Goal: Transaction & Acquisition: Purchase product/service

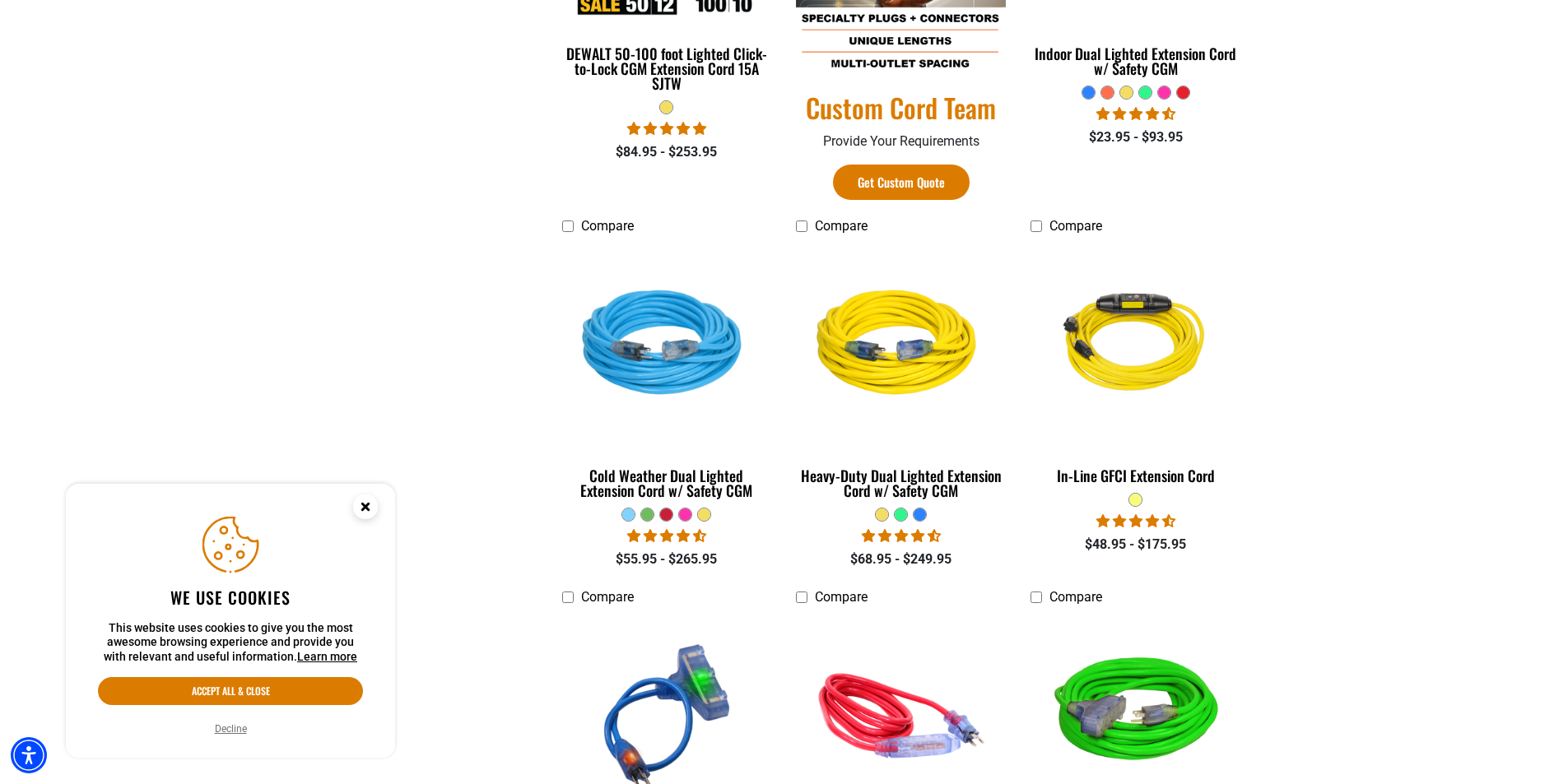
scroll to position [1152, 0]
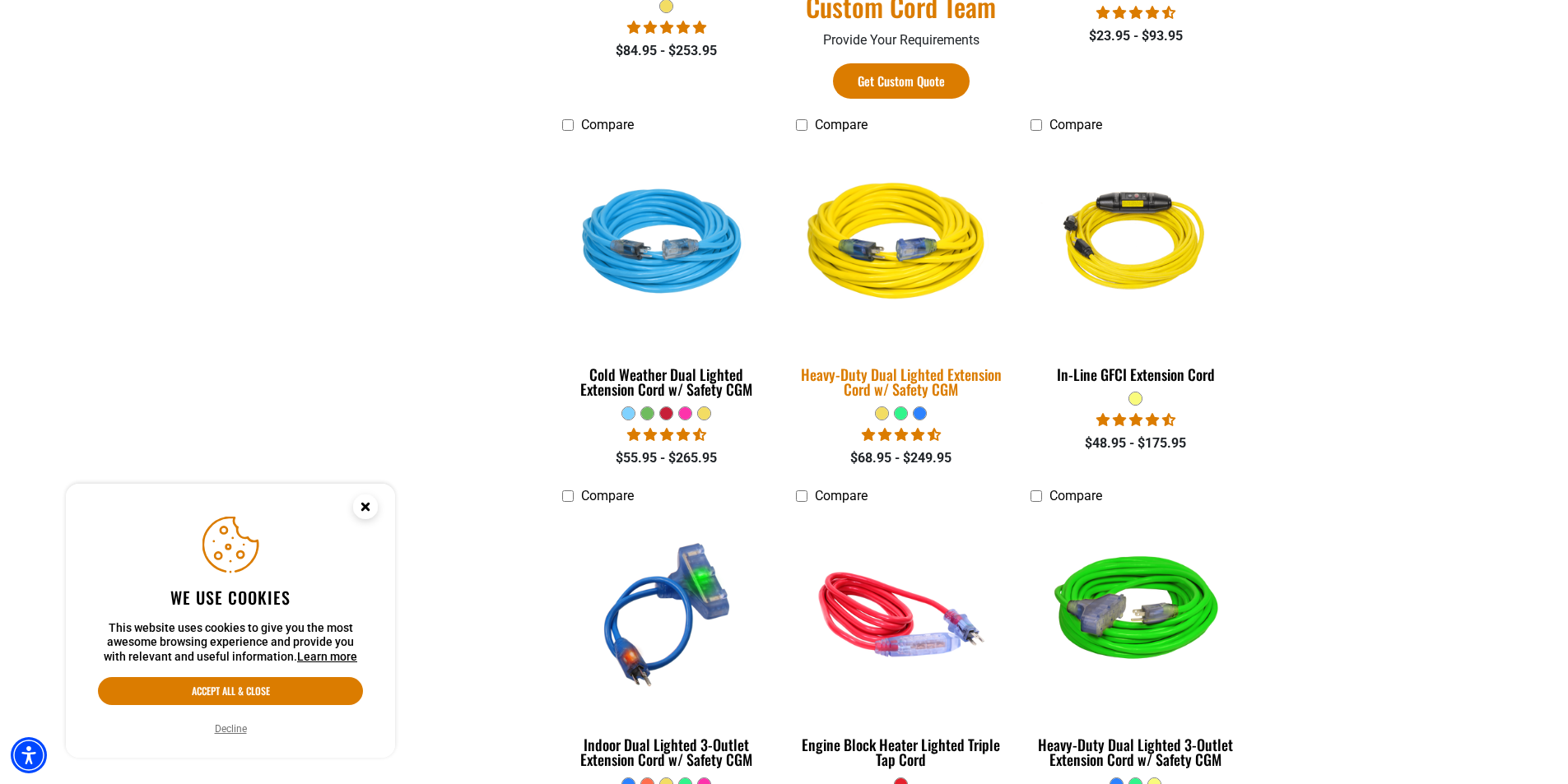
click at [912, 296] on img at bounding box center [900, 245] width 230 height 210
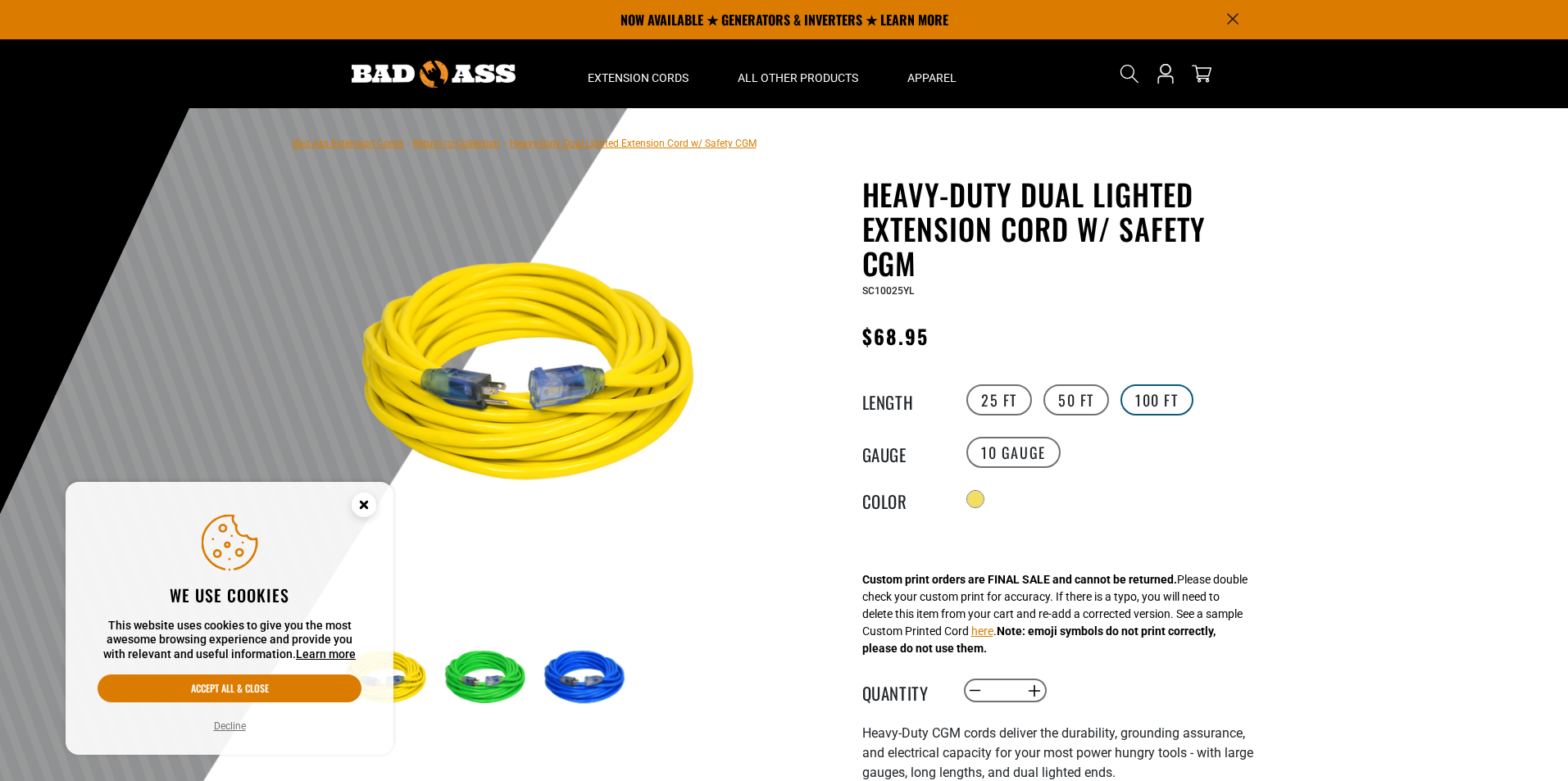
click at [1164, 400] on label "100 FT" at bounding box center [1157, 399] width 73 height 32
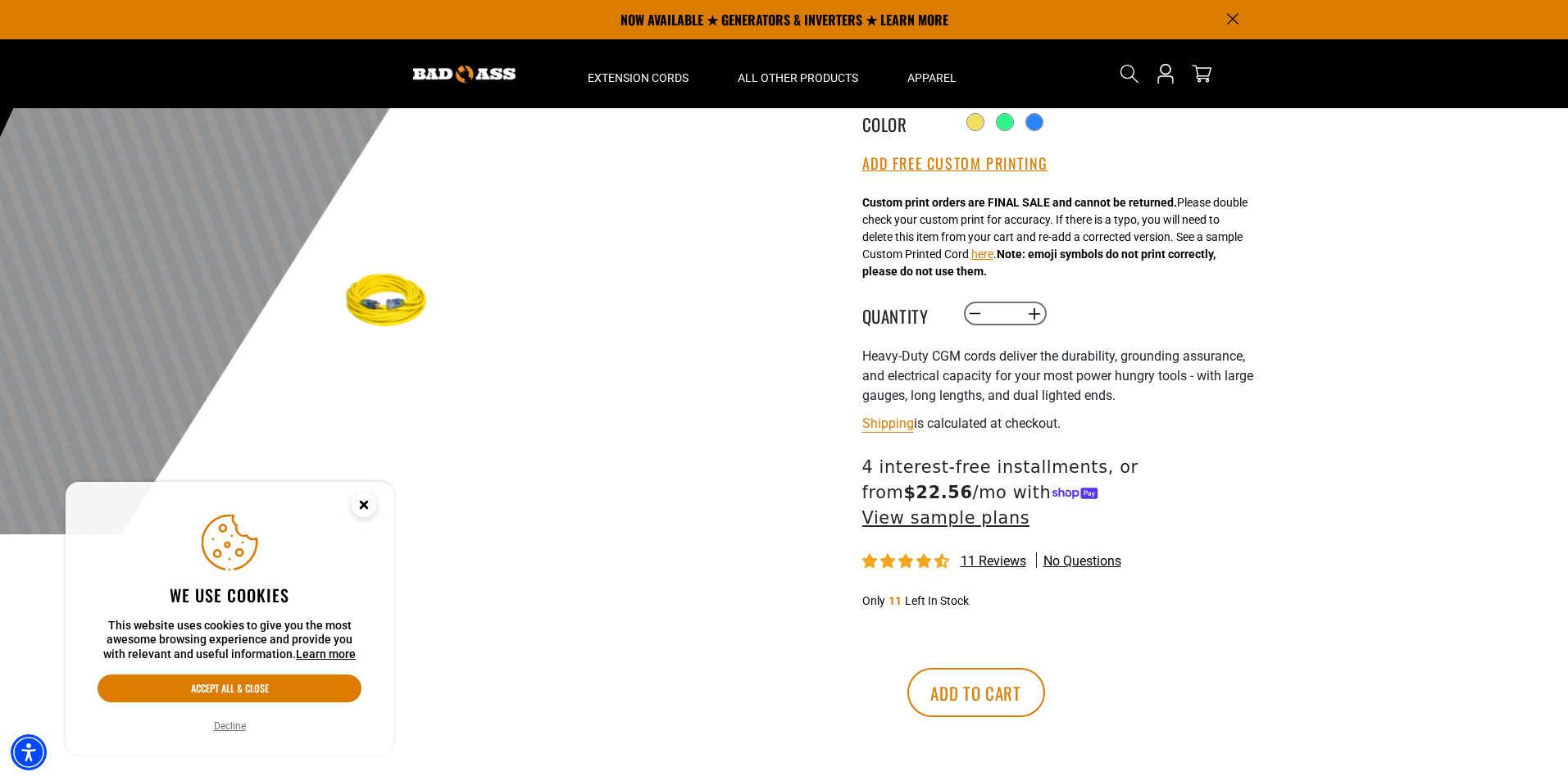
scroll to position [164, 0]
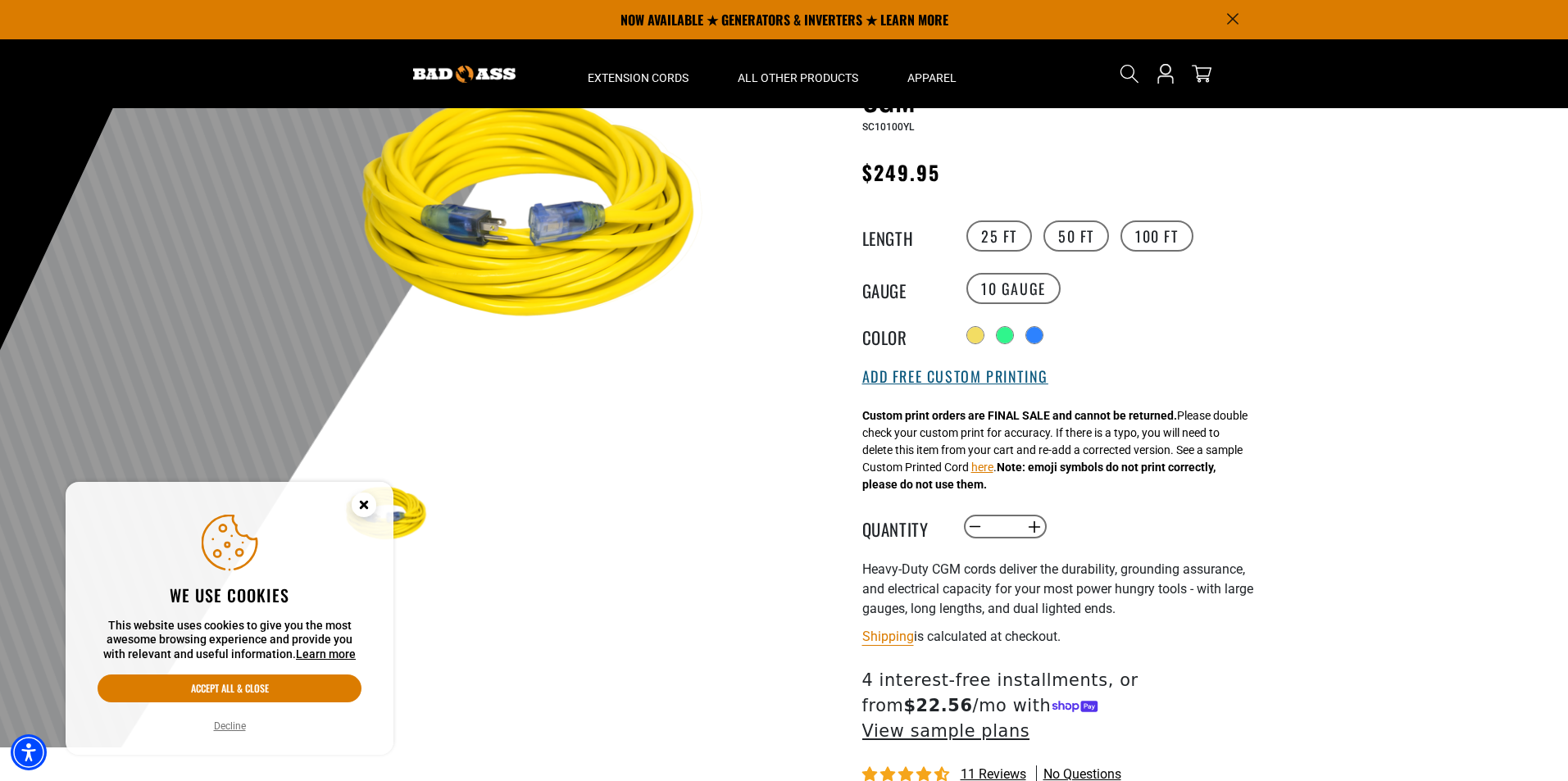
click at [981, 382] on button "Add Free Custom Printing" at bounding box center [956, 376] width 186 height 18
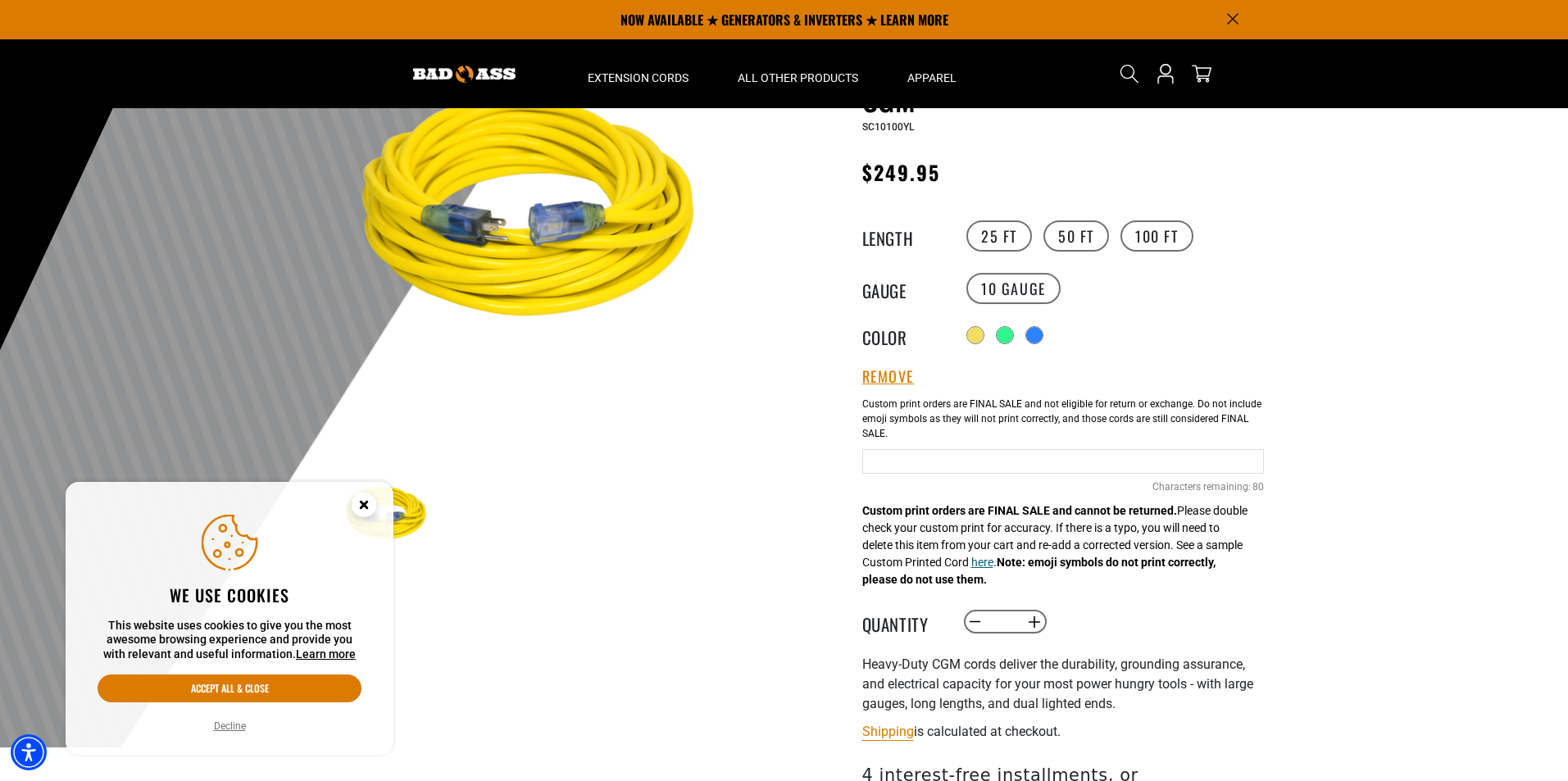
click at [994, 566] on button "here" at bounding box center [983, 563] width 22 height 17
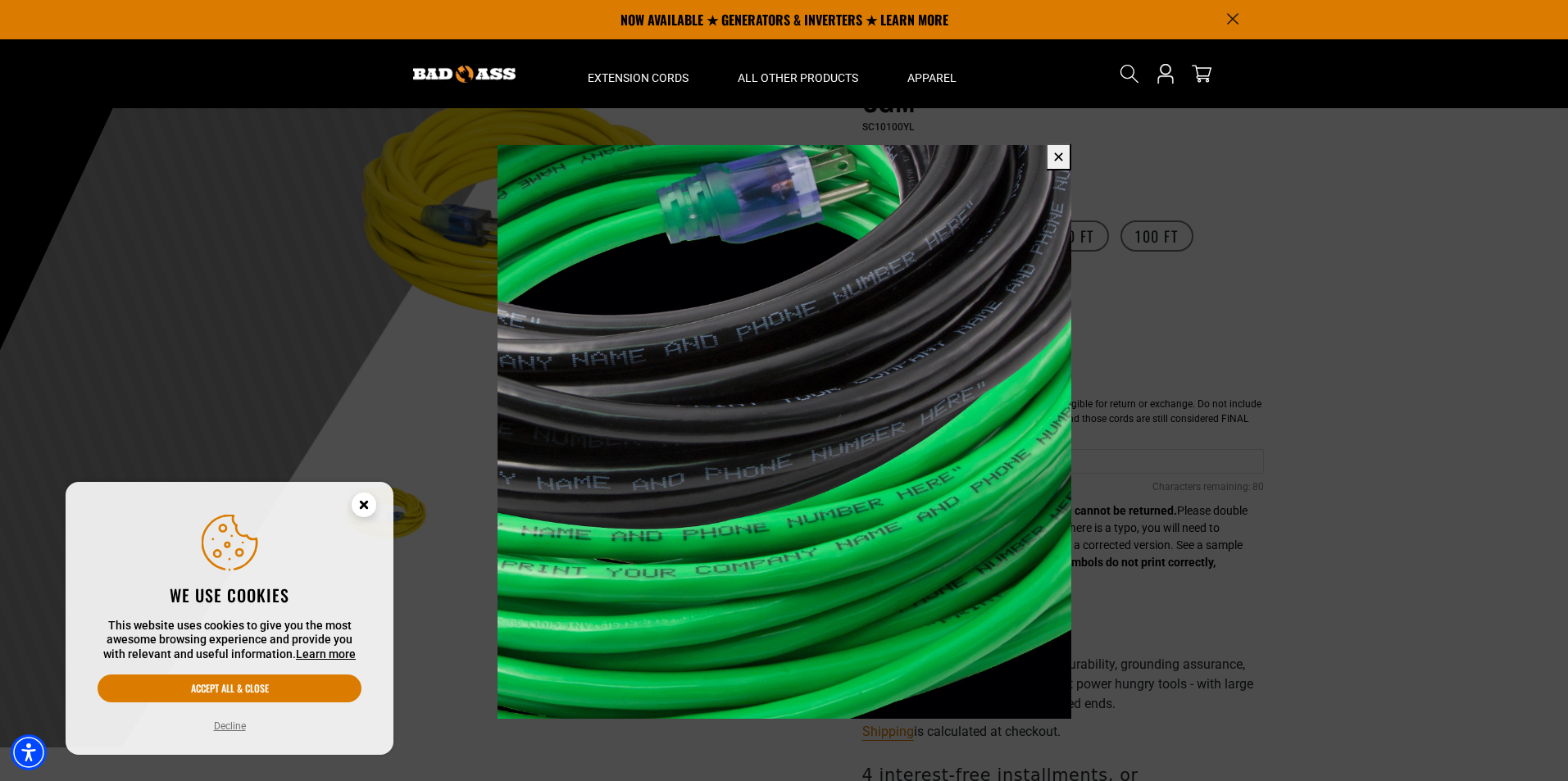
click at [1061, 158] on button "✕" at bounding box center [1059, 157] width 26 height 27
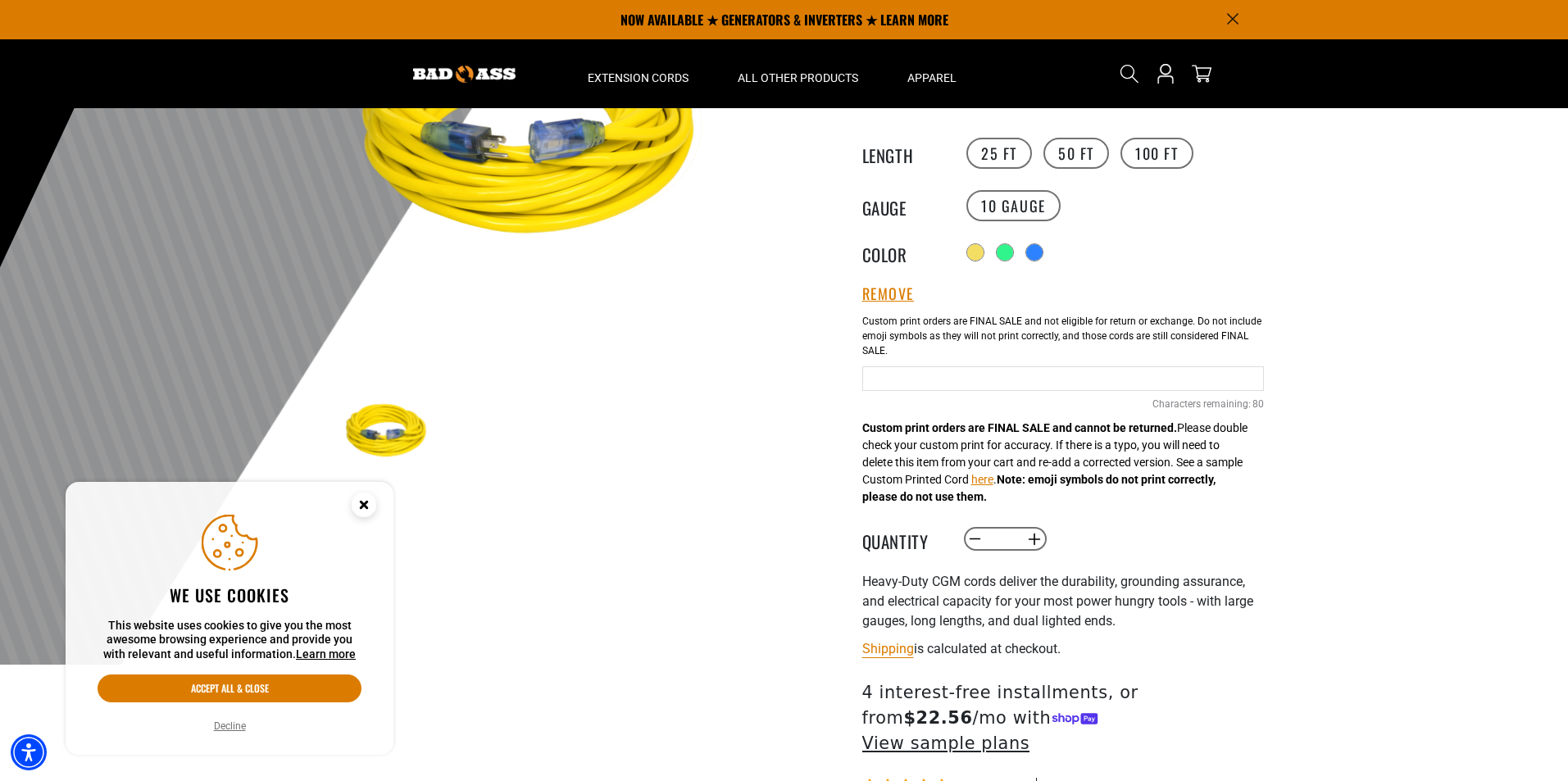
scroll to position [246, 0]
click at [974, 381] on input "Yellow Cables" at bounding box center [1064, 379] width 402 height 25
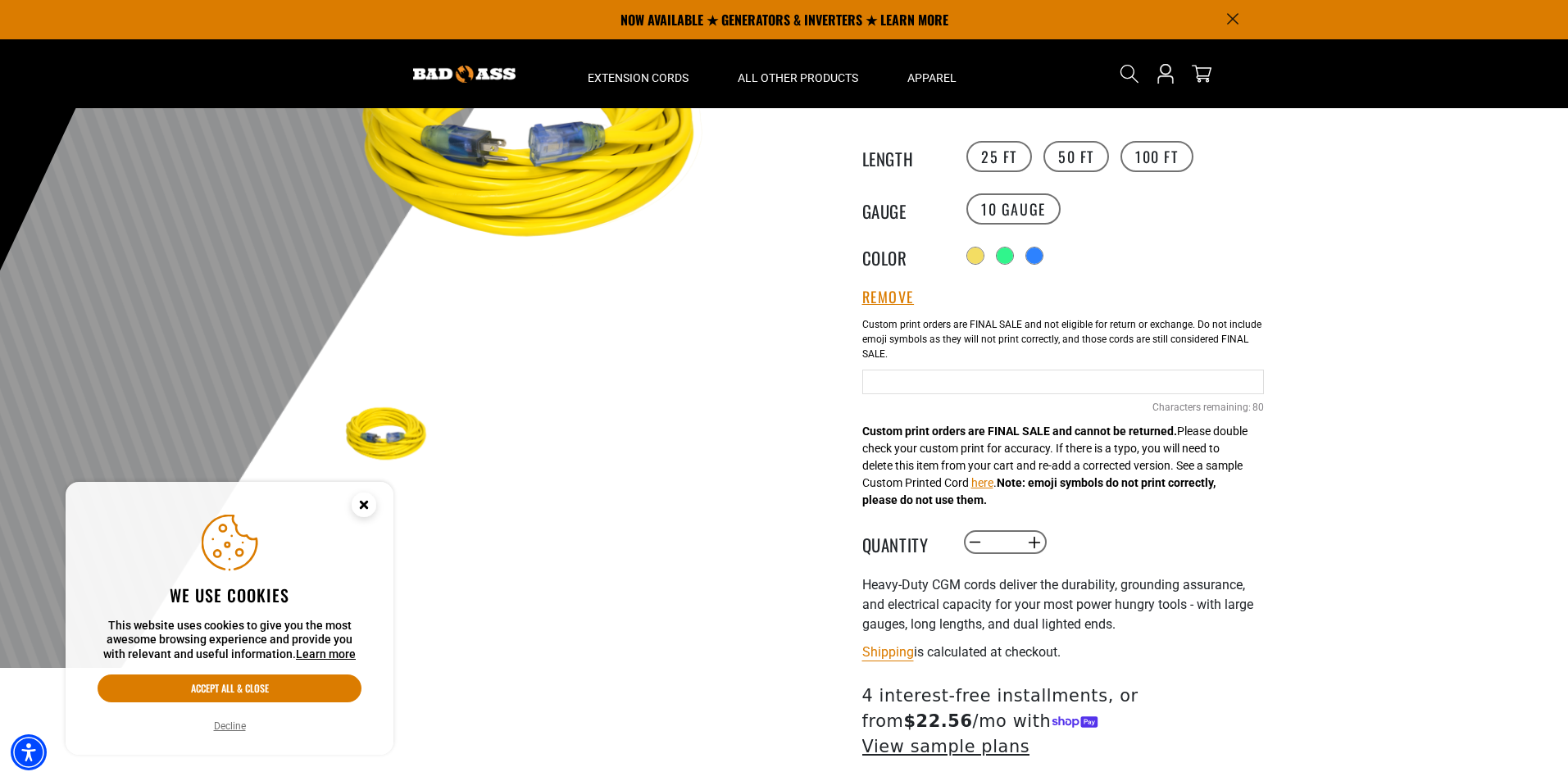
scroll to position [164, 0]
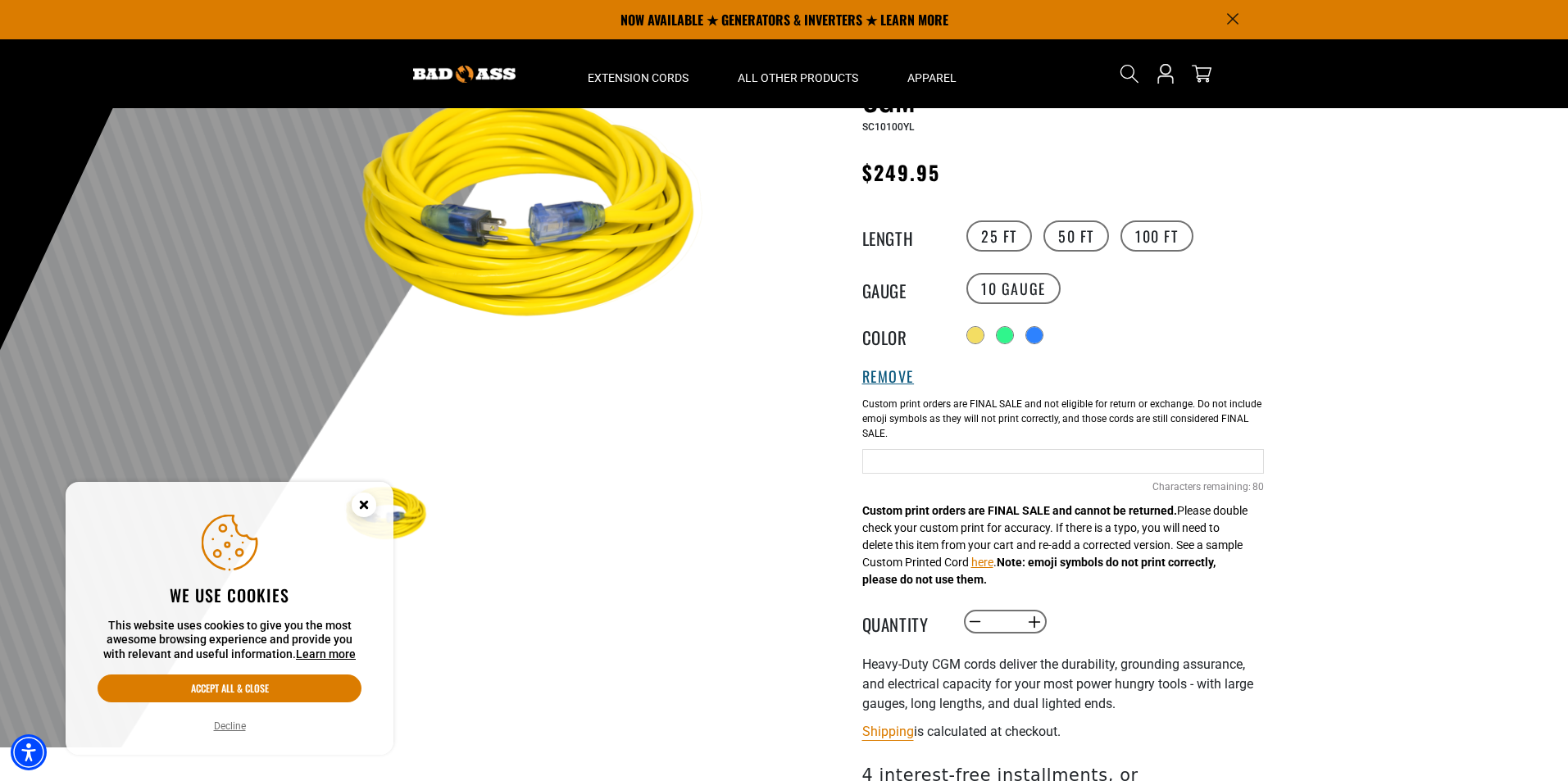
click at [896, 378] on button "Remove" at bounding box center [889, 376] width 53 height 18
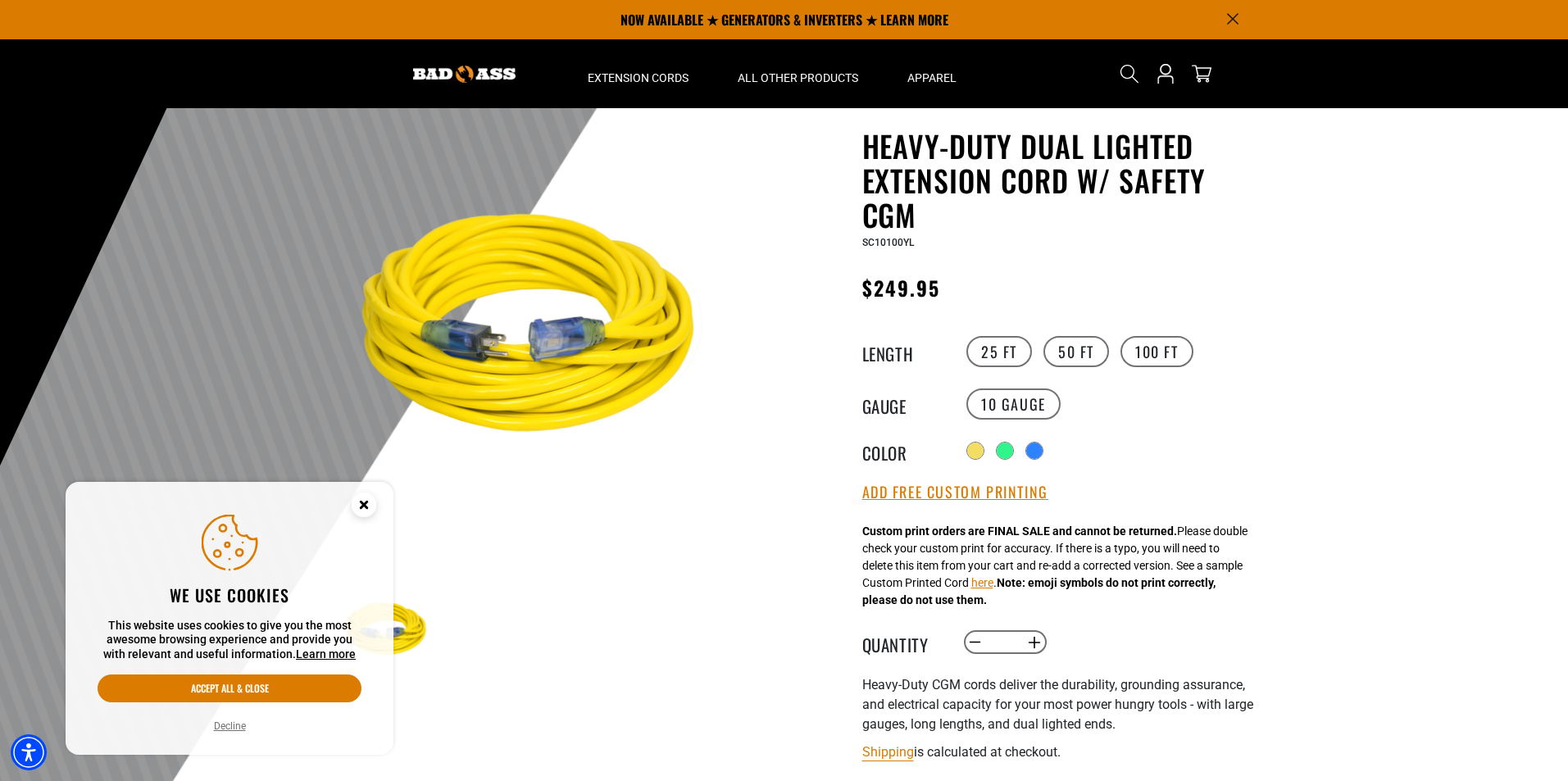
scroll to position [0, 0]
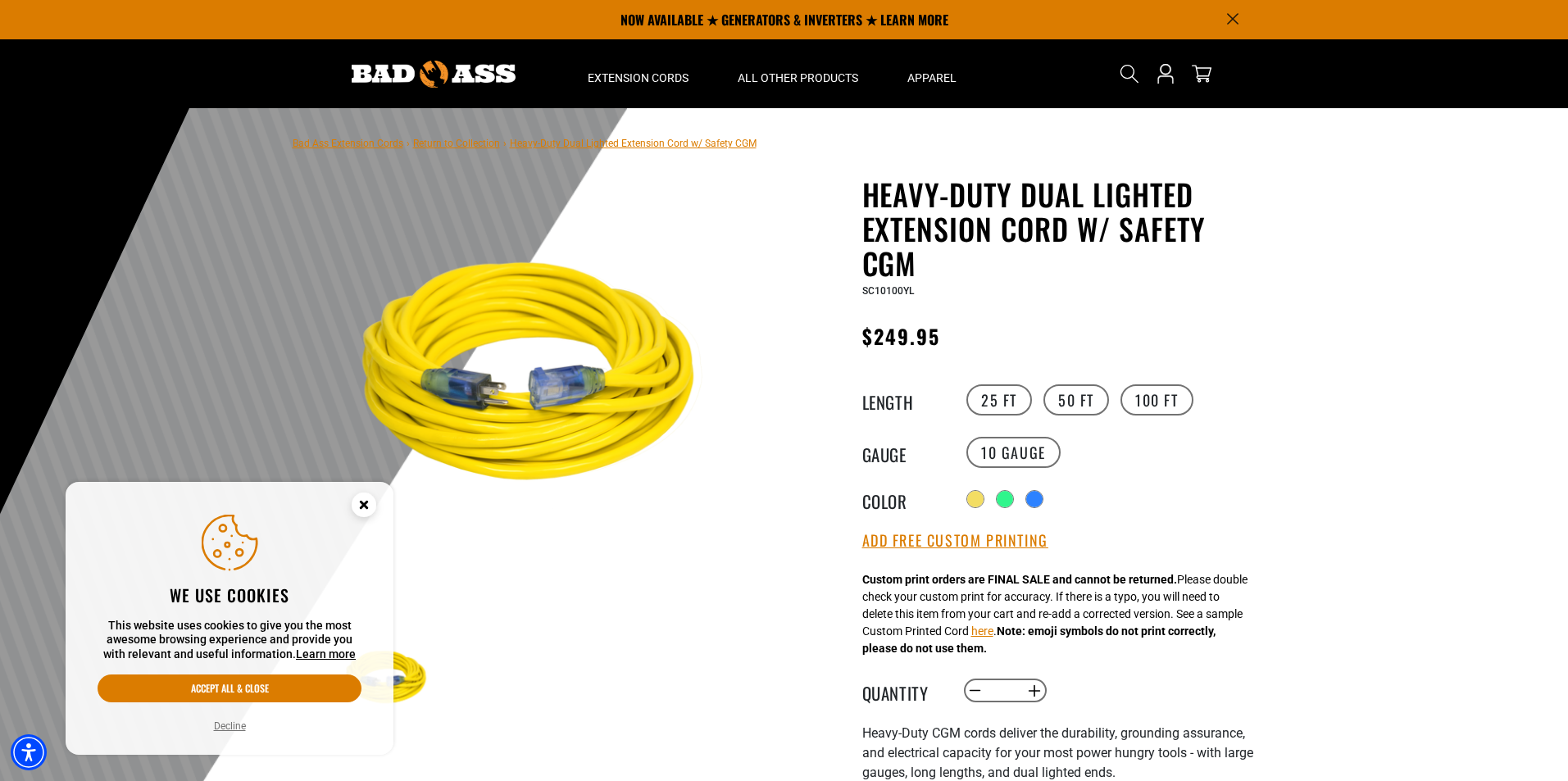
click at [503, 389] on img at bounding box center [538, 378] width 395 height 395
click at [724, 578] on div "1 of 3 Previous Next" at bounding box center [539, 378] width 402 height 402
click at [364, 504] on icon "Close this option" at bounding box center [363, 504] width 6 height 6
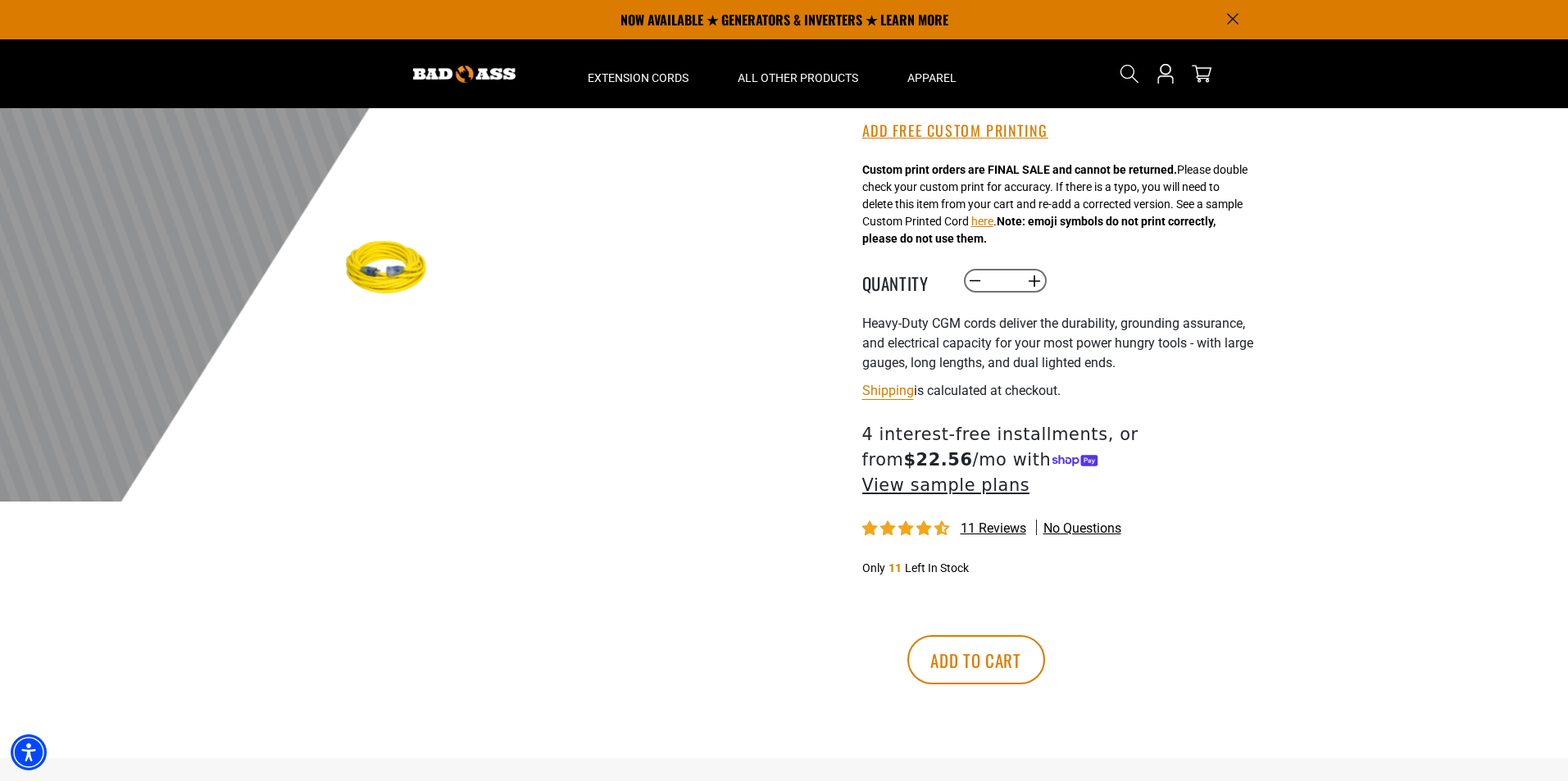
scroll to position [82, 0]
